Goal: Information Seeking & Learning: Learn about a topic

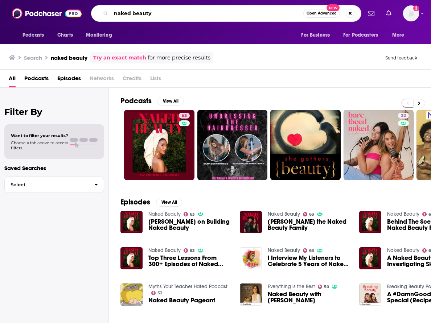
click at [146, 8] on input "naked beauty" at bounding box center [207, 14] width 192 height 12
click at [146, 10] on input "naked beauty" at bounding box center [207, 14] width 192 height 12
click at [146, 11] on input "naked beauty" at bounding box center [207, 14] width 192 height 12
type input "[PERSON_NAME] vs the world"
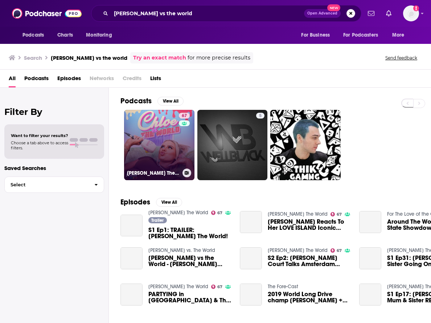
click at [164, 137] on link "67 [PERSON_NAME] The World" at bounding box center [159, 145] width 70 height 70
